Goal: Task Accomplishment & Management: Use online tool/utility

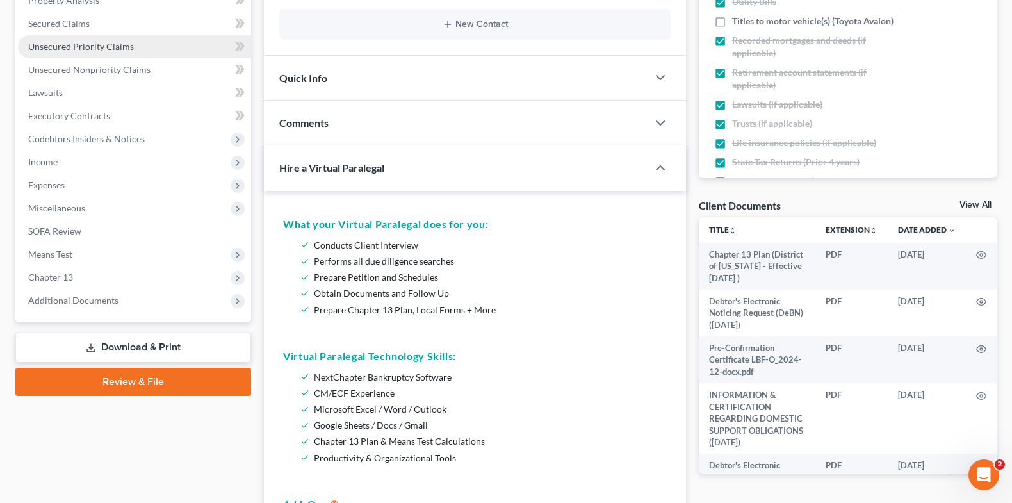
scroll to position [273, 0]
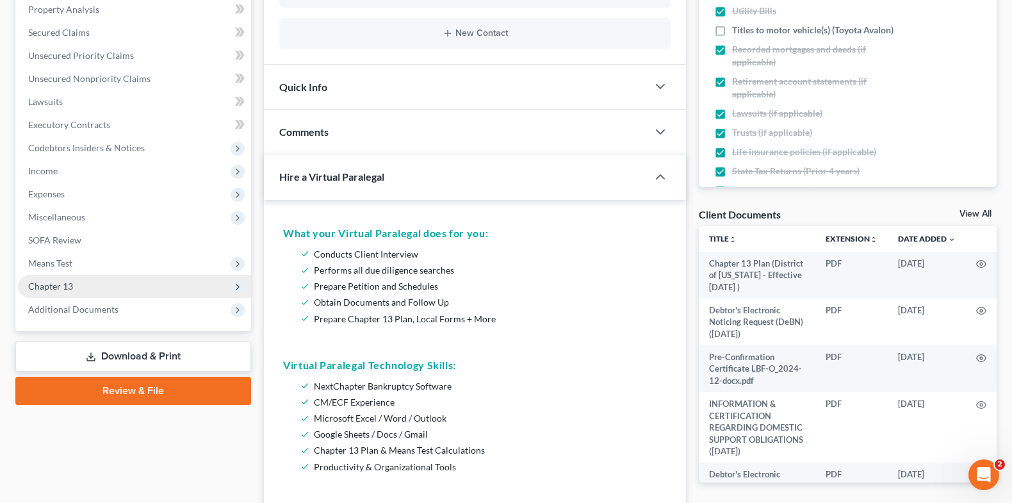
click at [140, 288] on span "Chapter 13" at bounding box center [134, 286] width 233 height 23
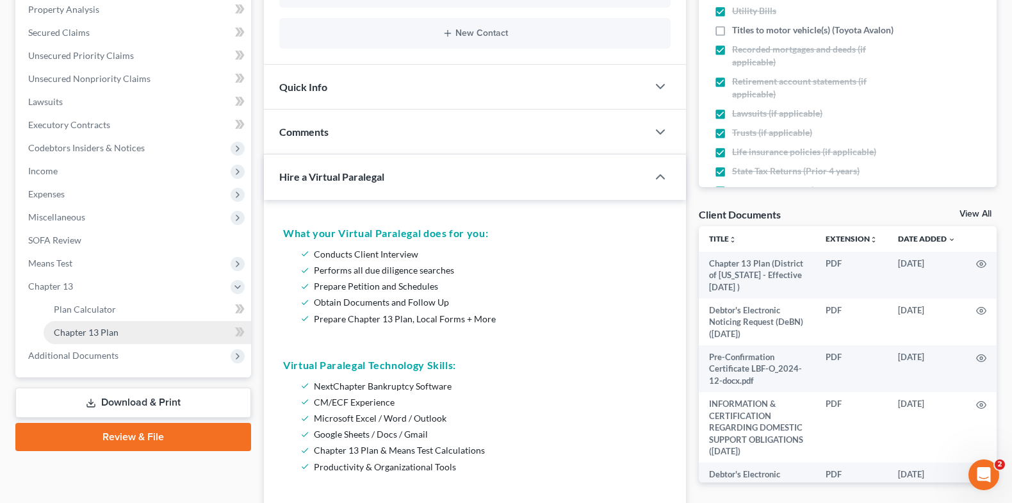
click at [141, 329] on link "Chapter 13 Plan" at bounding box center [147, 332] width 207 height 23
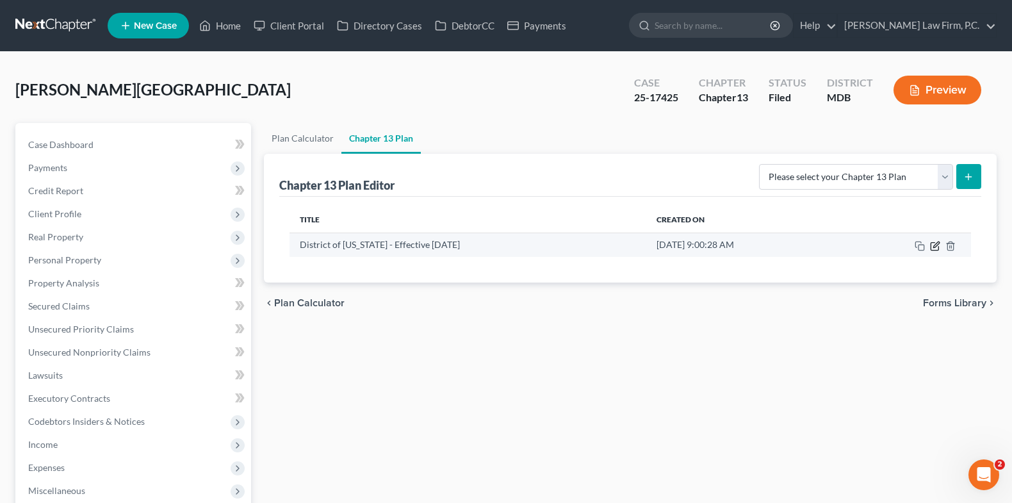
click at [934, 246] on icon "button" at bounding box center [936, 244] width 6 height 6
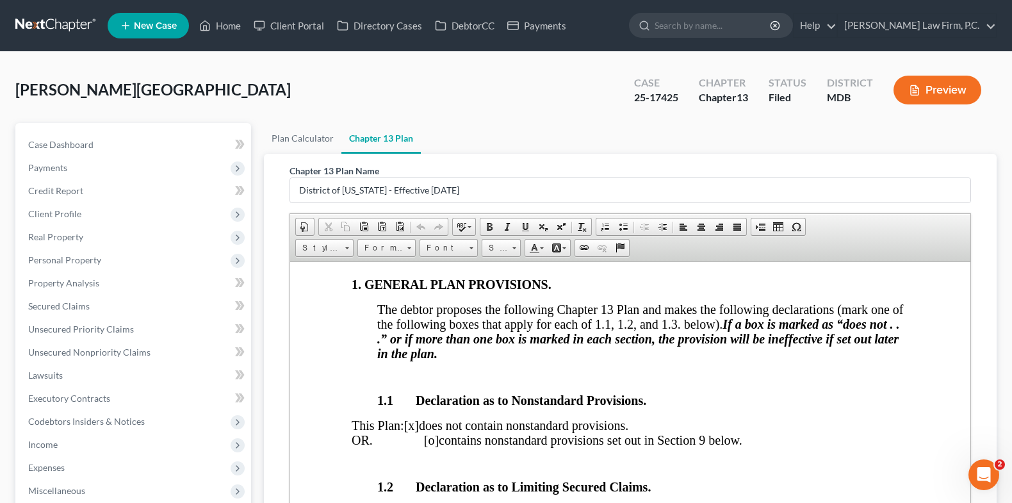
scroll to position [248, 0]
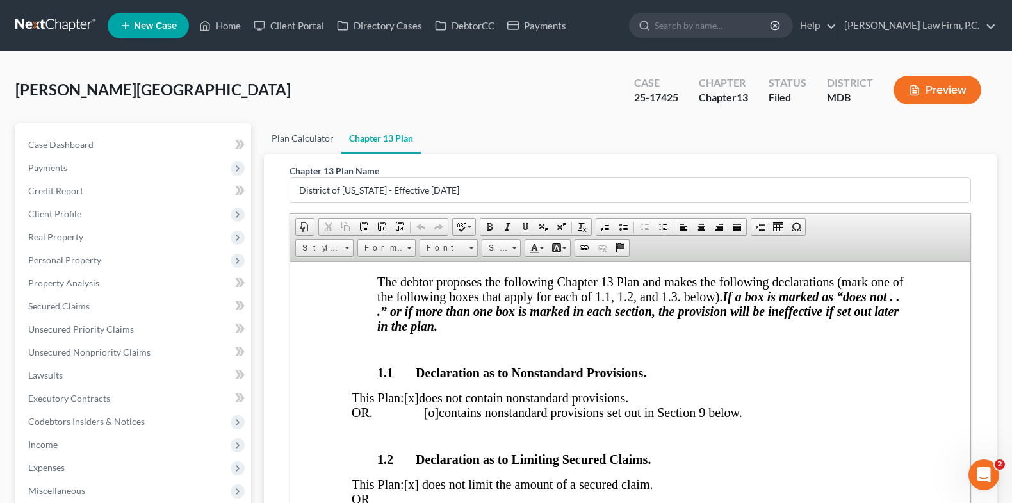
click at [302, 140] on link "Plan Calculator" at bounding box center [302, 138] width 77 height 31
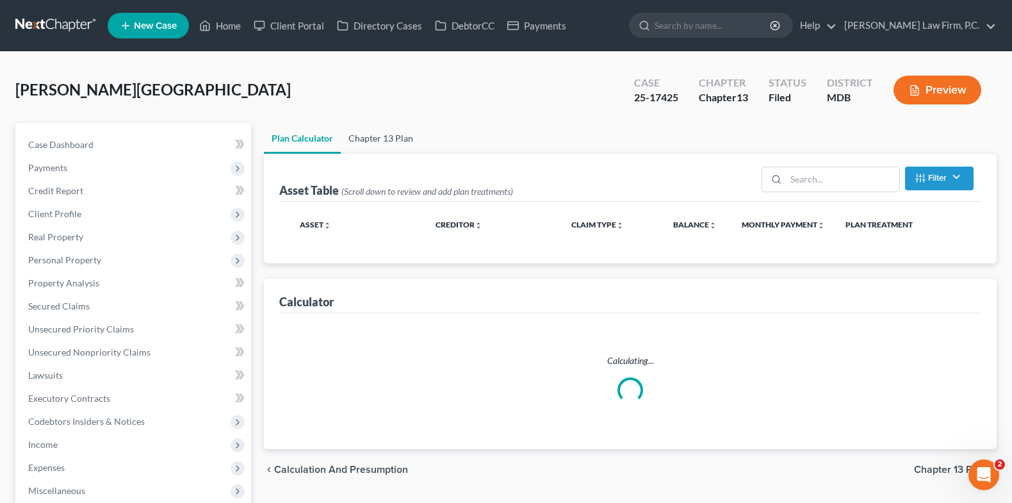
click at [380, 139] on link "Chapter 13 Plan" at bounding box center [381, 138] width 80 height 31
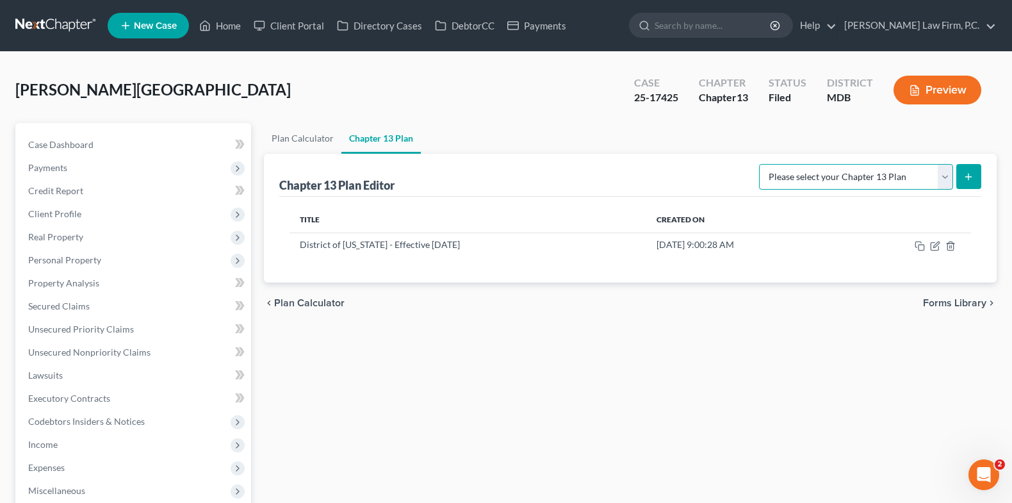
click at [864, 173] on select "Please select your Chapter 13 Plan District of [US_STATE][GEOGRAPHIC_DATA] of […" at bounding box center [856, 177] width 194 height 26
select select "2"
click at [764, 164] on select "Please select your Chapter 13 Plan District of [US_STATE][GEOGRAPHIC_DATA] of […" at bounding box center [856, 177] width 194 height 26
click at [969, 179] on icon "submit" at bounding box center [968, 177] width 10 height 10
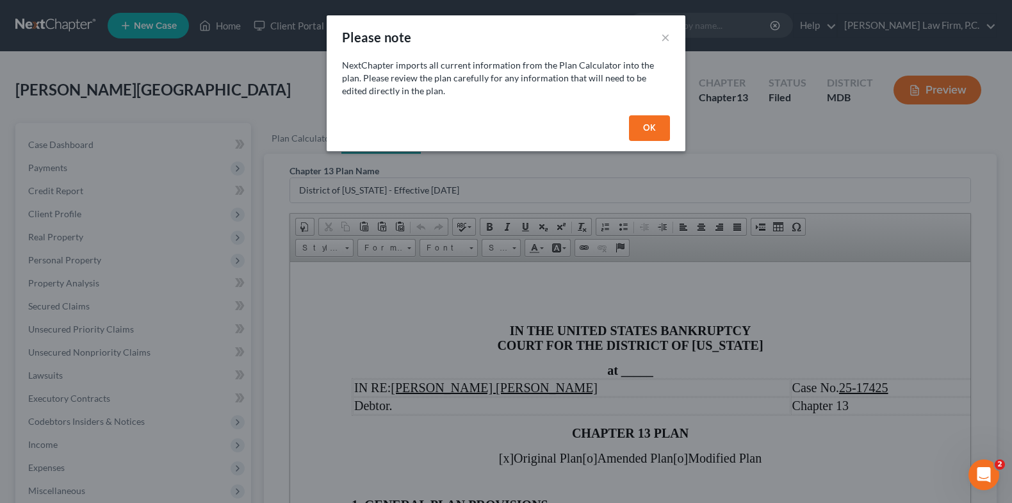
click at [653, 128] on button "OK" at bounding box center [649, 128] width 41 height 26
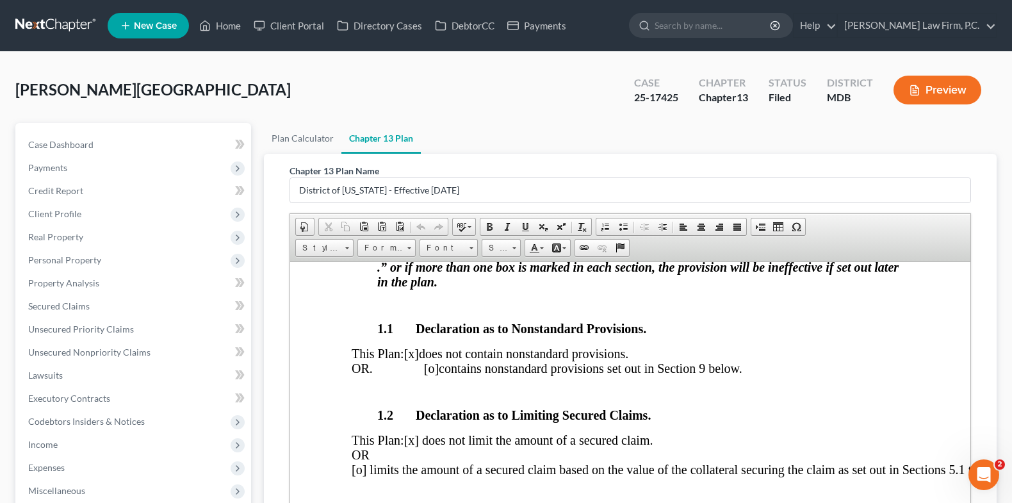
scroll to position [291, 0]
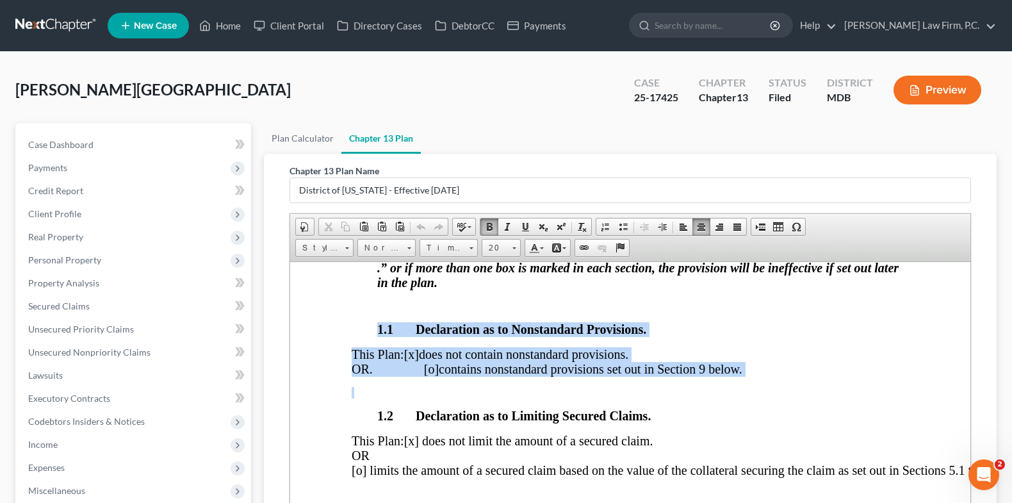
drag, startPoint x: 771, startPoint y: 380, endPoint x: 378, endPoint y: 320, distance: 397.1
click at [378, 320] on div "IN RE: [PERSON_NAME] [PERSON_NAME] Case No. 25-17425 Debtor. Chapter 13 CHAPTER…" at bounding box center [630, 498] width 557 height 825
click at [469, 247] on span at bounding box center [471, 248] width 4 height 2
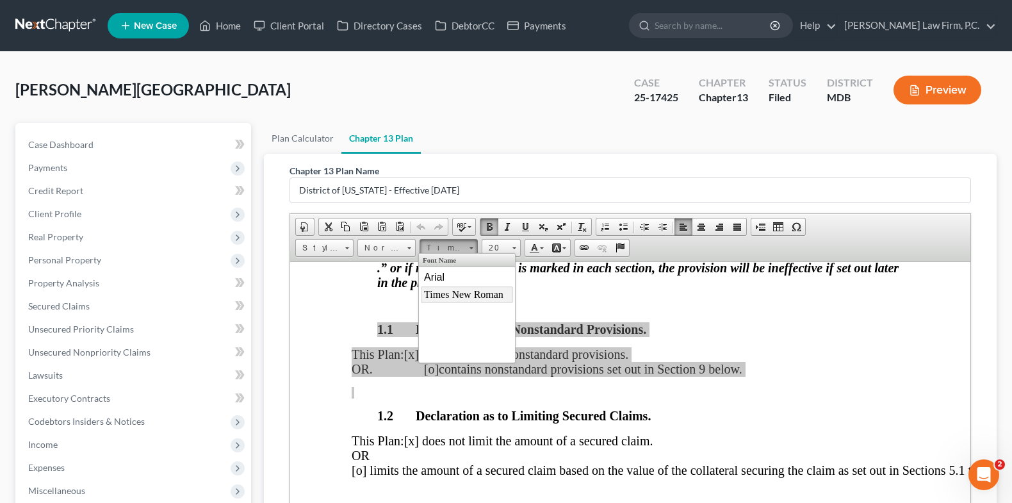
scroll to position [0, 0]
click at [450, 280] on link "Arial" at bounding box center [466, 277] width 92 height 17
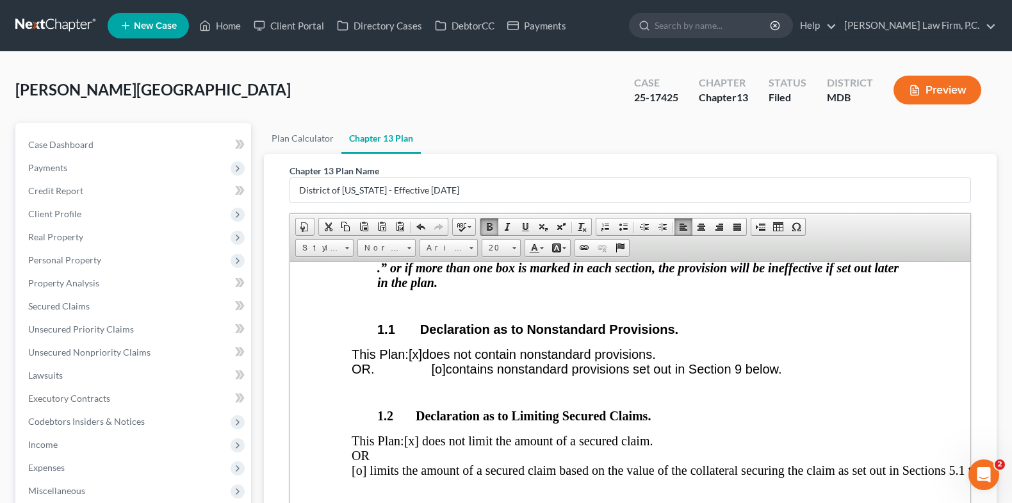
click at [809, 384] on div "IN RE: [PERSON_NAME] [PERSON_NAME] Case No. 25-17425 Debtor. Chapter 13 CHAPTER…" at bounding box center [630, 498] width 557 height 825
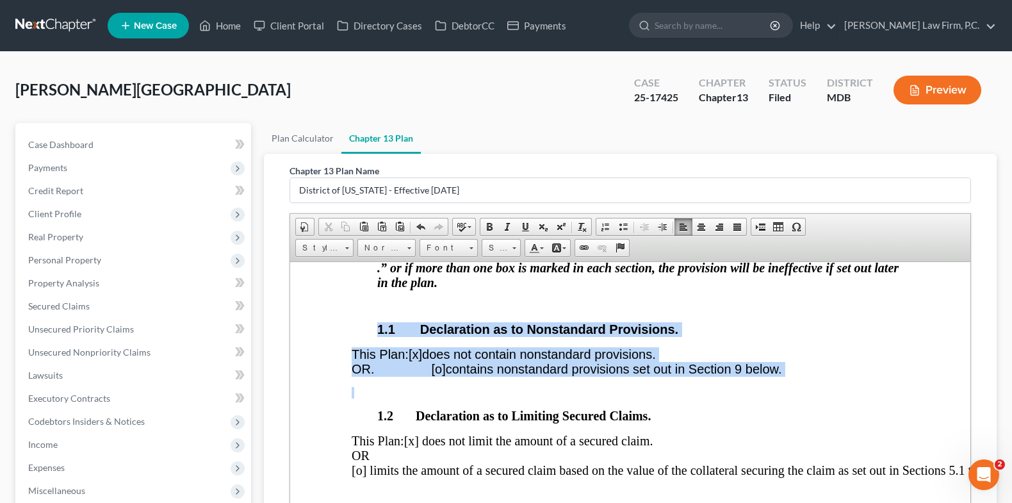
drag, startPoint x: 804, startPoint y: 378, endPoint x: 357, endPoint y: 332, distance: 450.0
click at [356, 332] on div "IN RE: [PERSON_NAME] [PERSON_NAME] Case No. 25-17425 Debtor. Chapter 13 CHAPTER…" at bounding box center [630, 498] width 557 height 825
click at [465, 248] on link "Arial" at bounding box center [448, 248] width 58 height 18
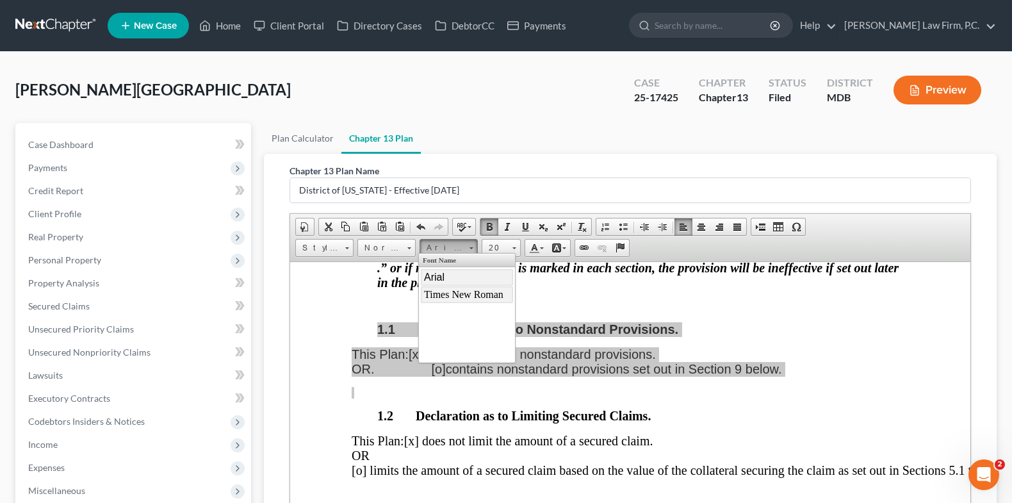
click at [473, 296] on span "Times New Roman" at bounding box center [462, 294] width 79 height 11
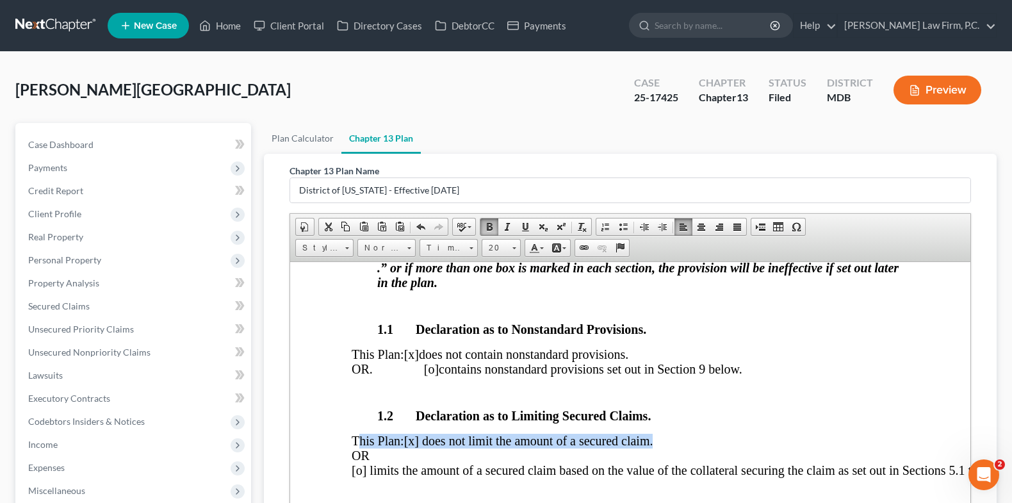
drag, startPoint x: 679, startPoint y: 445, endPoint x: 357, endPoint y: 443, distance: 322.1
click at [357, 443] on p "This Plan: [x] does not limit the amount of a secured claim. OR [o] limits the …" at bounding box center [630, 455] width 557 height 44
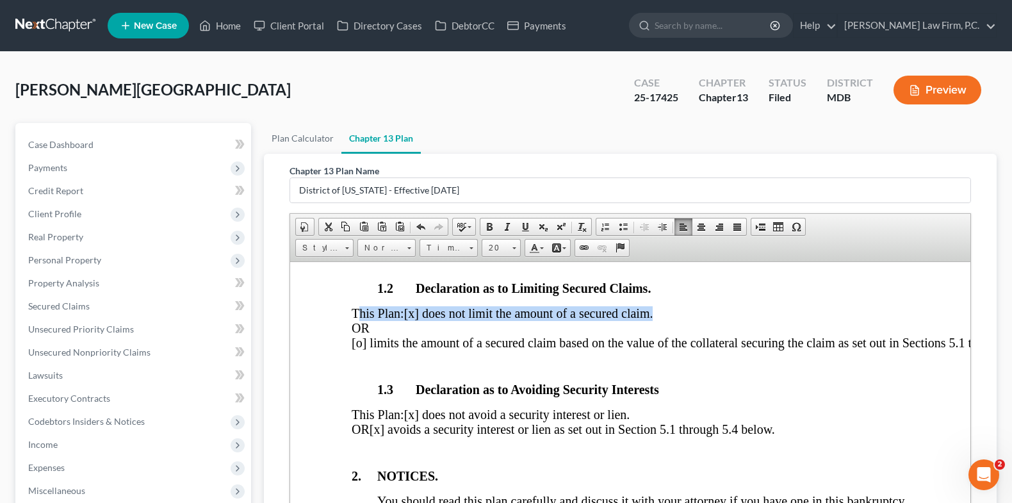
scroll to position [604, 0]
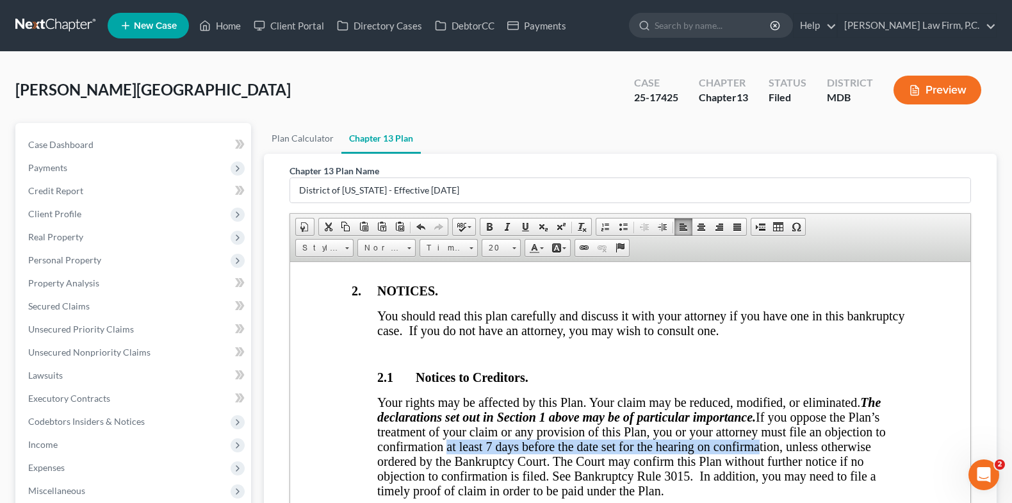
drag, startPoint x: 759, startPoint y: 468, endPoint x: 448, endPoint y: 462, distance: 311.3
click at [448, 462] on span "Your rights may be affected by this Plan. Your claim may be reduced, modified, …" at bounding box center [631, 445] width 508 height 102
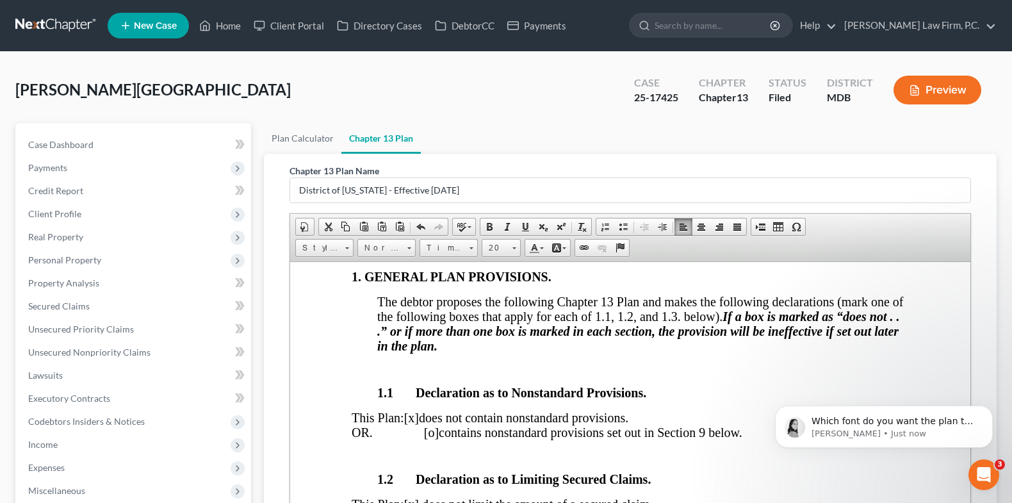
scroll to position [225, 0]
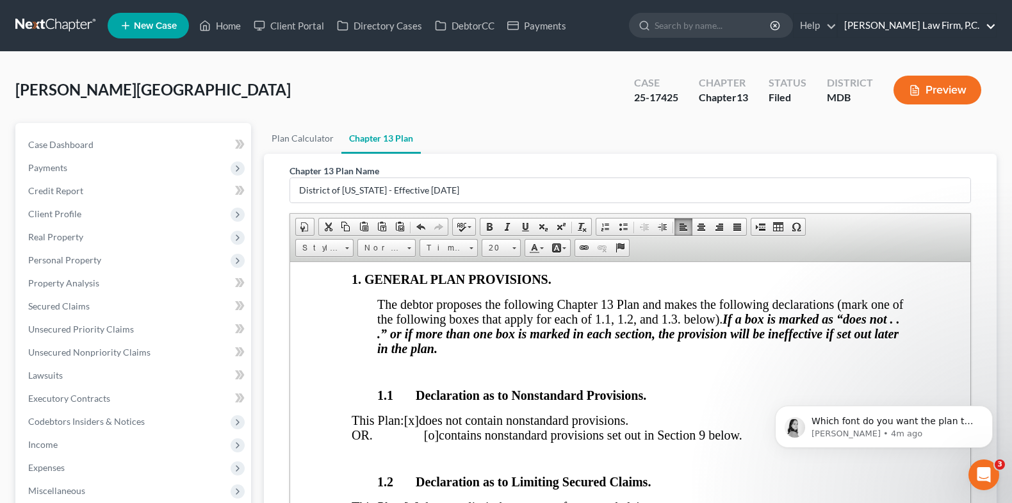
click at [929, 26] on link "[PERSON_NAME] Law Firm, P.C." at bounding box center [917, 25] width 158 height 23
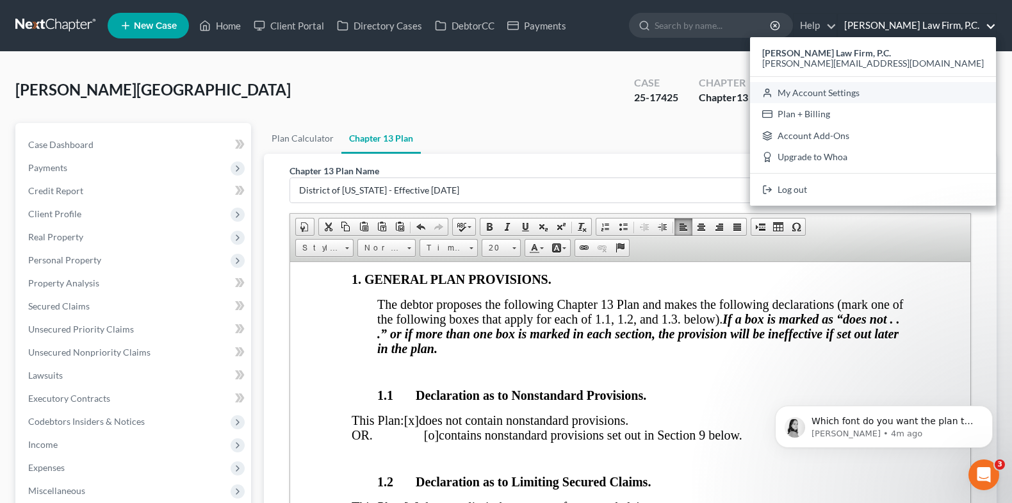
click at [884, 99] on link "My Account Settings" at bounding box center [873, 93] width 246 height 22
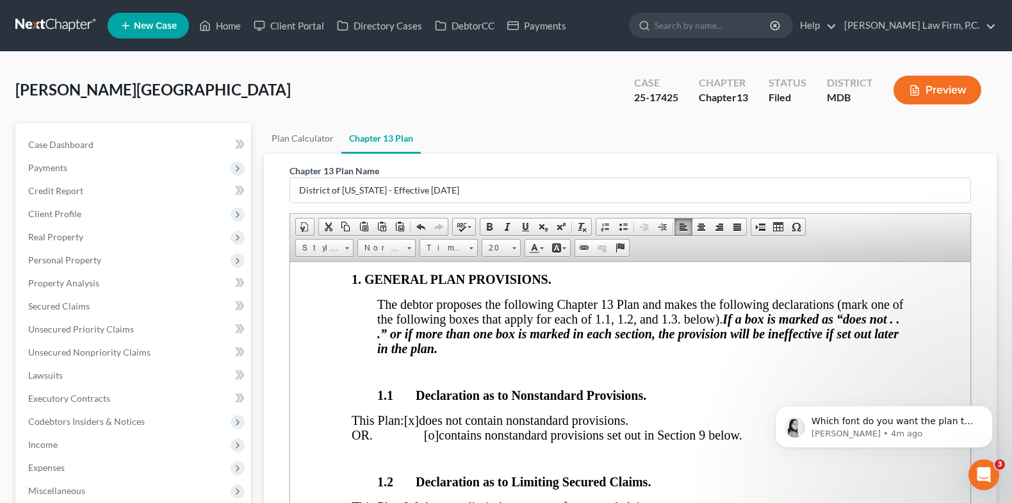
select select "24"
select select "21"
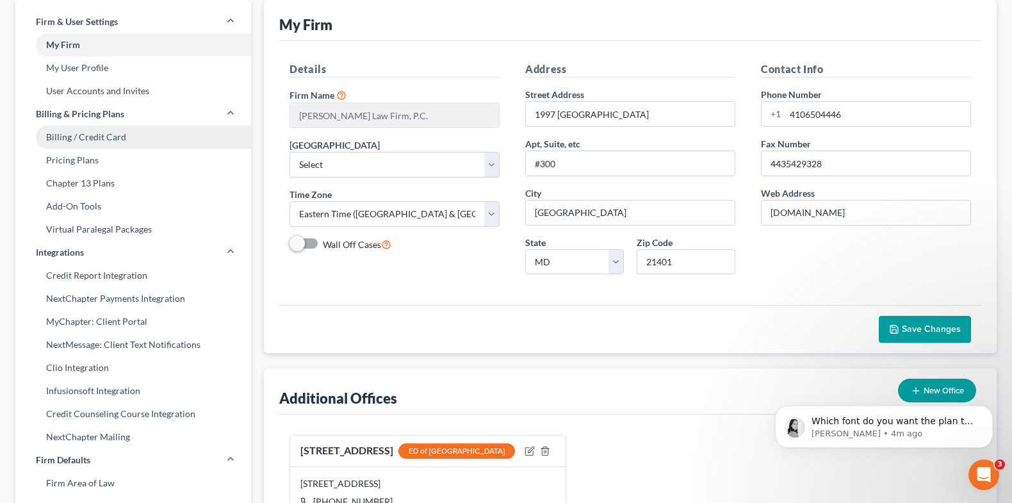
scroll to position [37, 0]
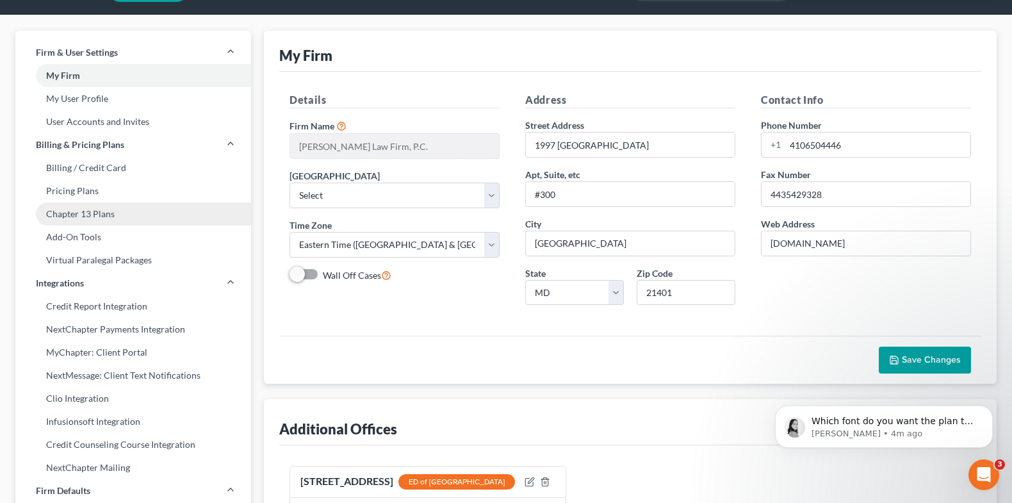
click at [123, 215] on link "Chapter 13 Plans" at bounding box center [133, 213] width 236 height 23
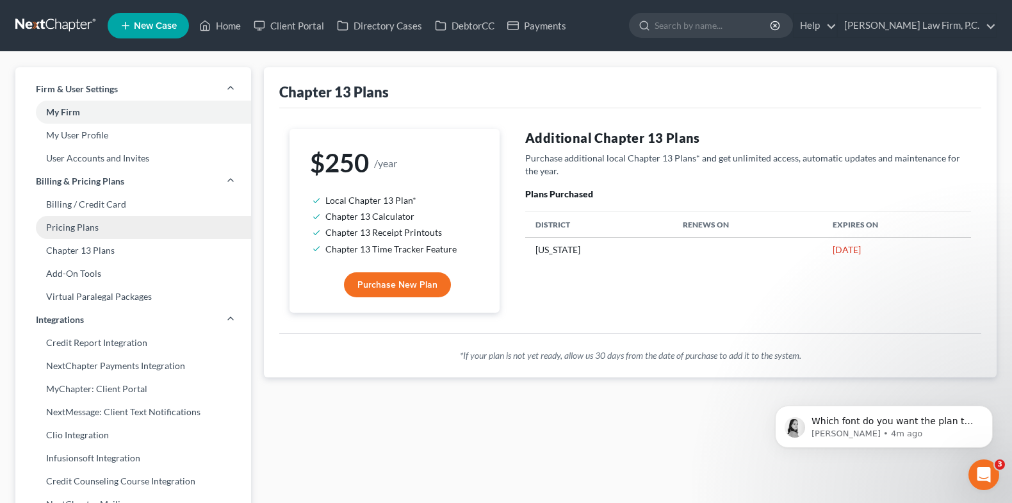
click at [119, 222] on link "Pricing Plans" at bounding box center [133, 227] width 236 height 23
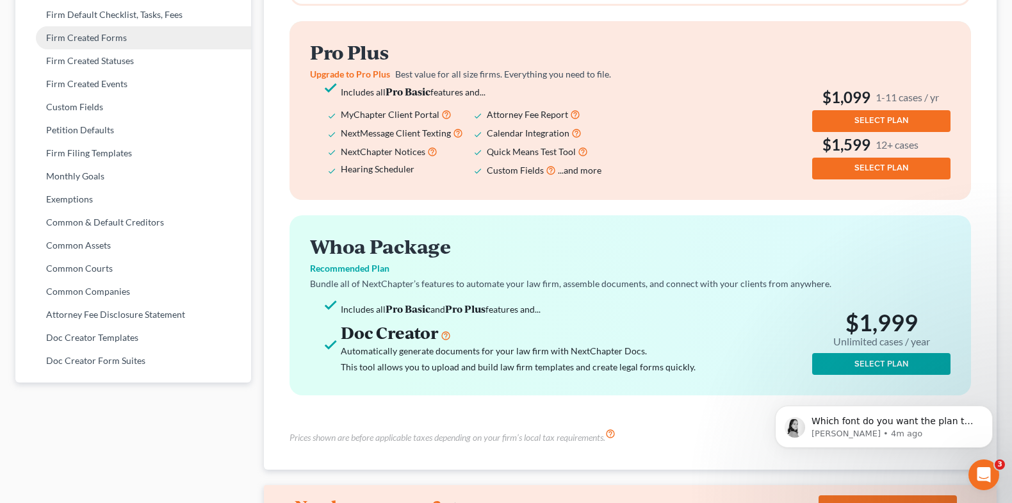
scroll to position [567, 0]
